Goal: Transaction & Acquisition: Purchase product/service

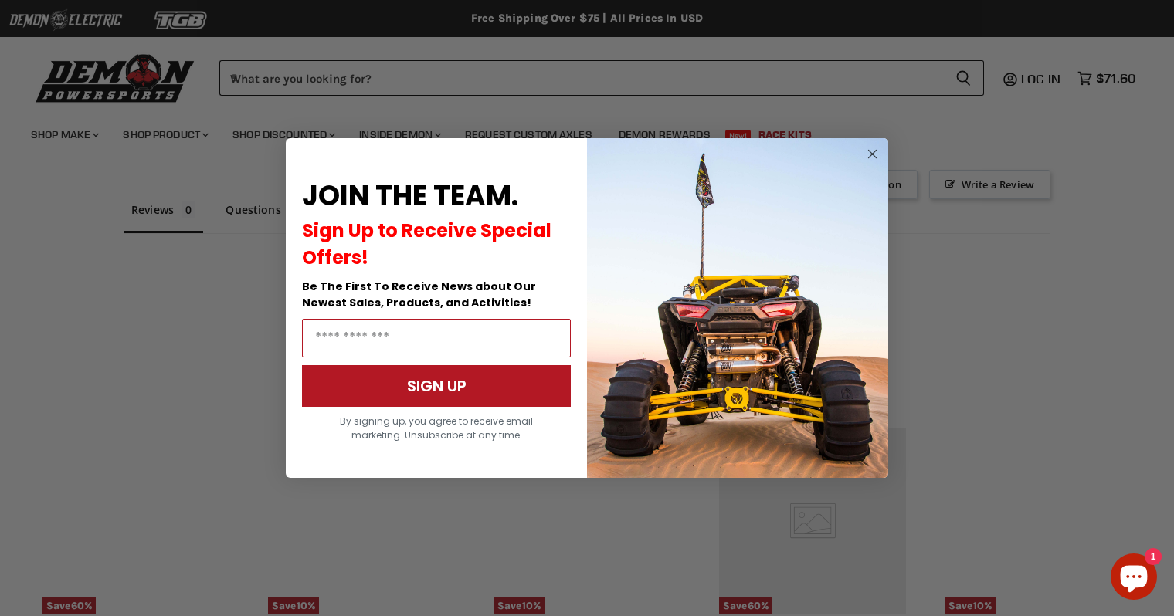
scroll to position [1181, 0]
